Goal: Check status

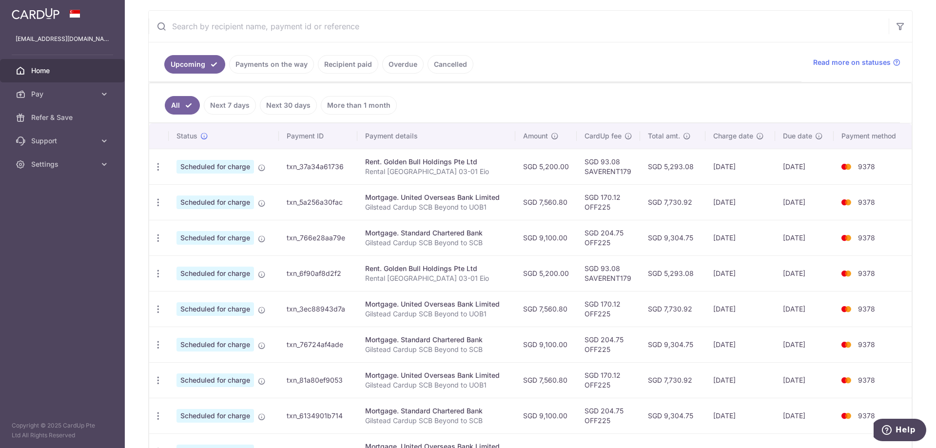
scroll to position [195, 0]
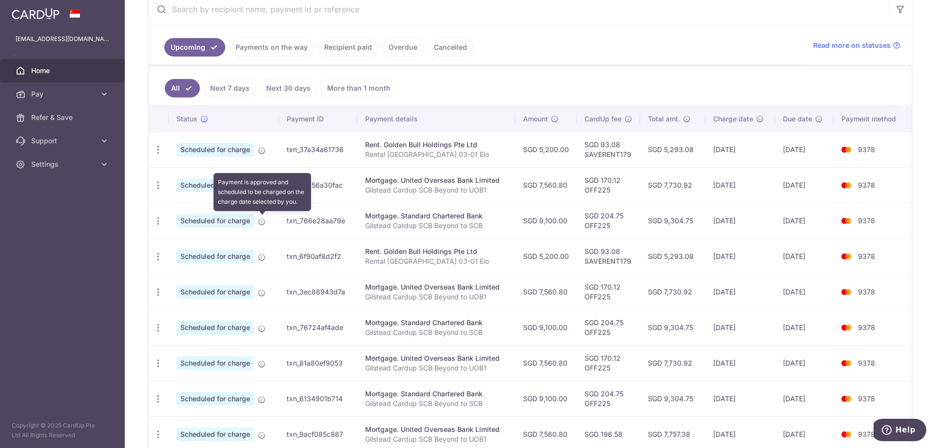
click at [263, 221] on icon at bounding box center [262, 222] width 8 height 8
drag, startPoint x: 310, startPoint y: 220, endPoint x: 334, endPoint y: 221, distance: 23.9
click at [334, 221] on td "txn_766e28aa79e" at bounding box center [318, 221] width 78 height 36
click at [335, 221] on td "txn_766e28aa79e" at bounding box center [318, 221] width 78 height 36
drag, startPoint x: 346, startPoint y: 224, endPoint x: 279, endPoint y: 227, distance: 67.3
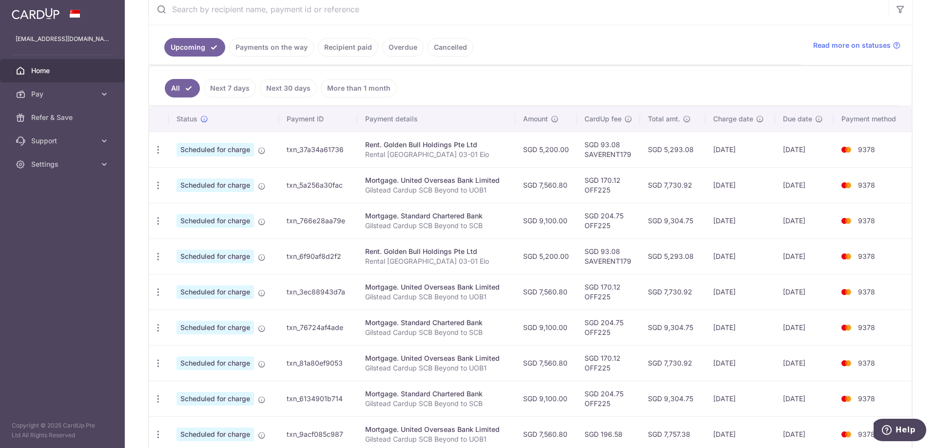
click at [279, 227] on tr "Update payment Cancel payment Scheduled for charge txn_766e28aa79e Mortgage. St…" at bounding box center [530, 221] width 763 height 36
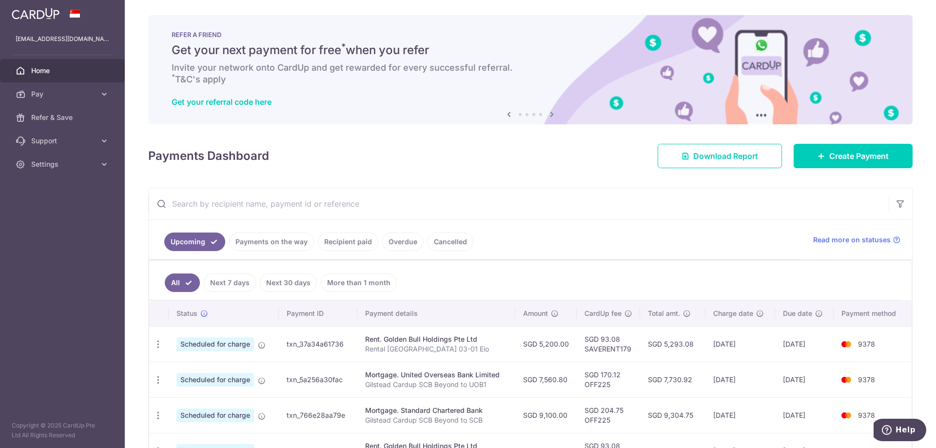
scroll to position [0, 0]
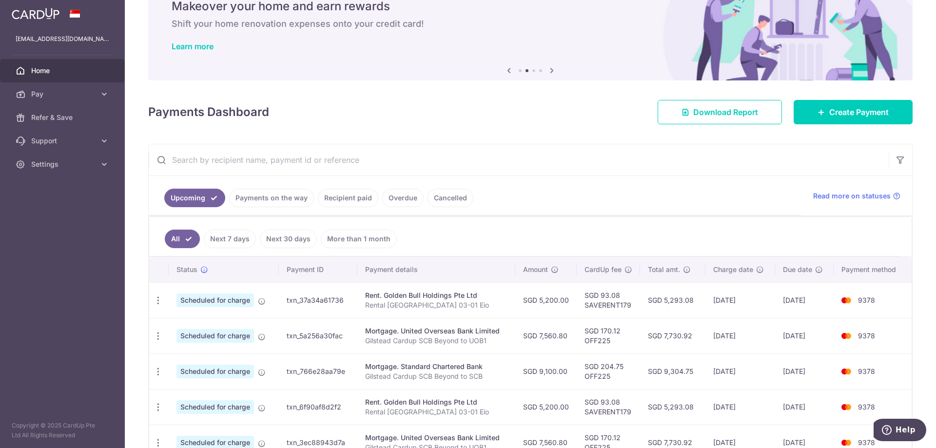
scroll to position [98, 0]
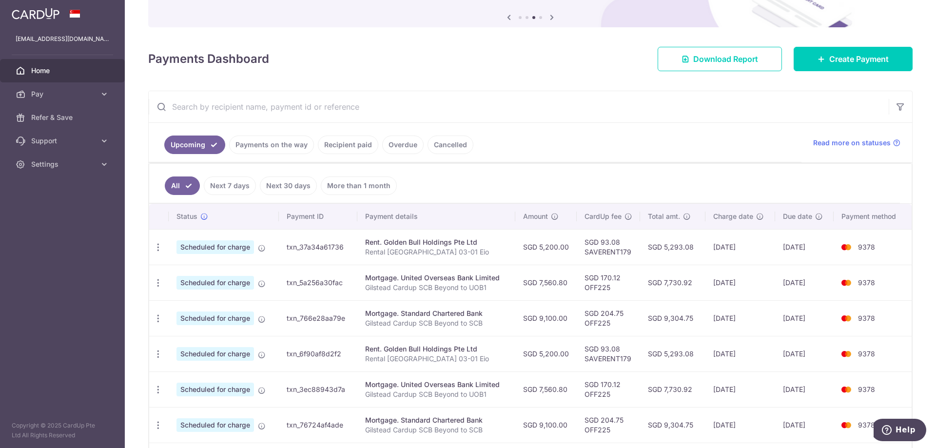
drag, startPoint x: 692, startPoint y: 245, endPoint x: 648, endPoint y: 245, distance: 44.4
click at [648, 245] on td "SGD 5,293.08" at bounding box center [672, 247] width 65 height 36
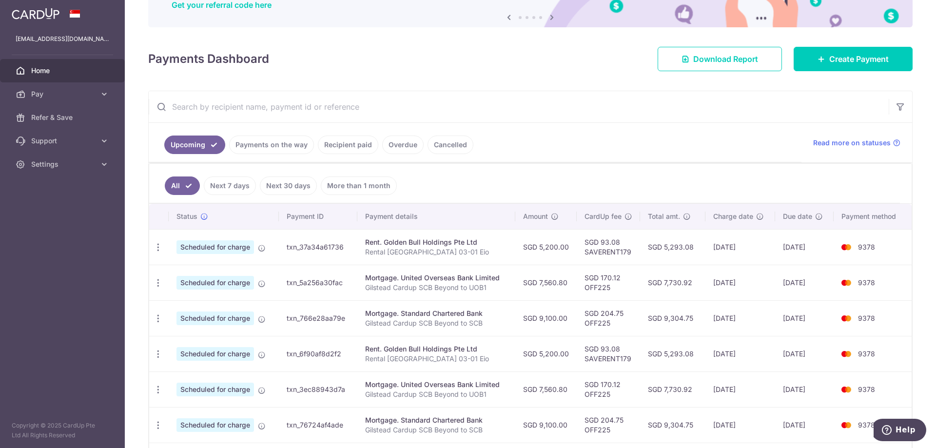
click at [268, 148] on link "Payments on the way" at bounding box center [271, 145] width 85 height 19
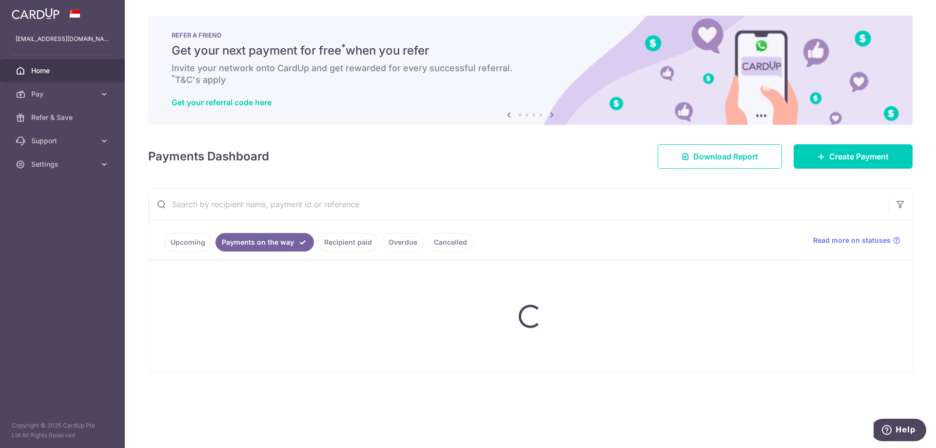
scroll to position [0, 0]
